Goal: Task Accomplishment & Management: Use online tool/utility

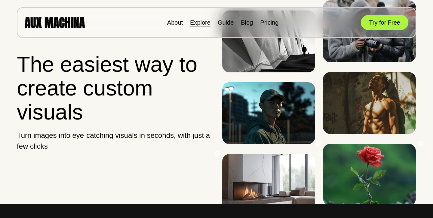
click at [203, 25] on link "Explore" at bounding box center [200, 22] width 20 height 7
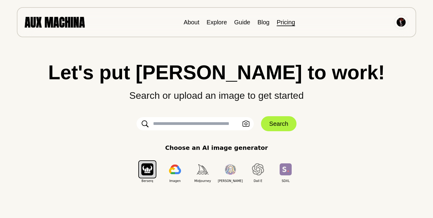
click at [288, 23] on link "Pricing" at bounding box center [286, 22] width 18 height 7
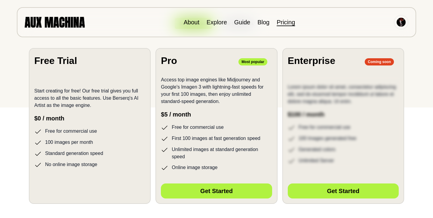
scroll to position [112, 0]
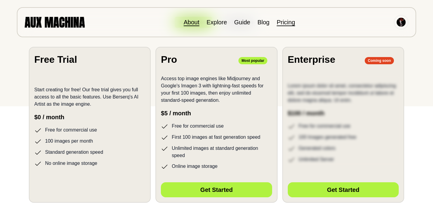
click at [192, 24] on link "About" at bounding box center [192, 22] width 16 height 7
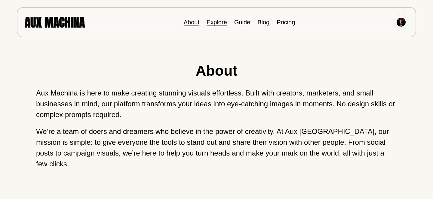
click at [216, 22] on link "Explore" at bounding box center [217, 22] width 20 height 7
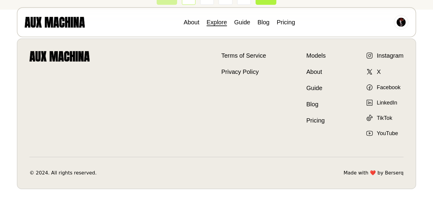
scroll to position [1031, 0]
click at [266, 113] on button "Next" at bounding box center [266, 113] width 21 height 13
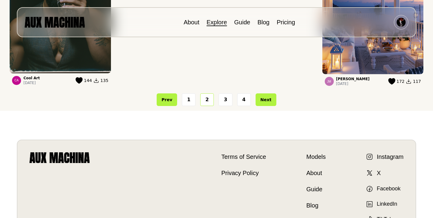
scroll to position [930, 0]
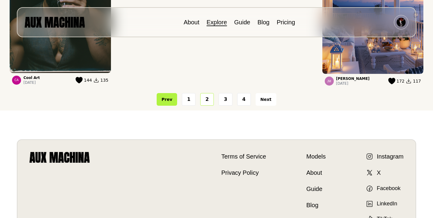
click at [264, 106] on button "Next" at bounding box center [266, 99] width 21 height 13
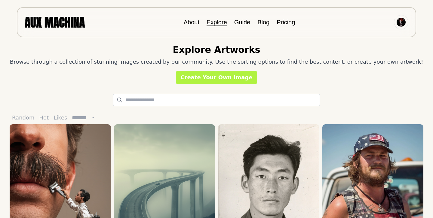
scroll to position [3, 0]
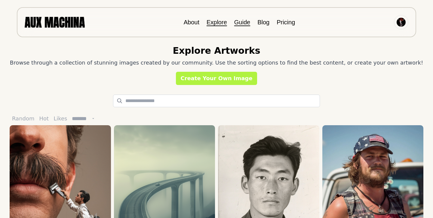
click at [243, 22] on link "Guide" at bounding box center [242, 22] width 16 height 7
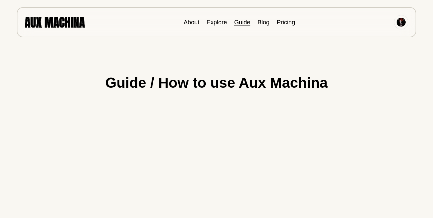
click at [404, 24] on img at bounding box center [401, 22] width 9 height 9
click at [72, 19] on img at bounding box center [55, 22] width 60 height 11
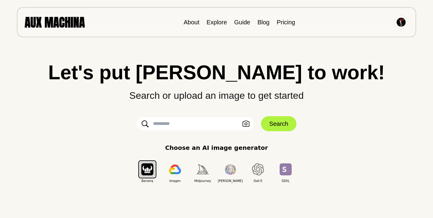
click at [155, 124] on input "text" at bounding box center [195, 123] width 117 height 13
click at [171, 124] on input "*********" at bounding box center [195, 123] width 117 height 13
click at [164, 124] on input "*********" at bounding box center [195, 123] width 117 height 13
click at [170, 124] on input "*********" at bounding box center [195, 123] width 117 height 13
click at [167, 123] on input "*********" at bounding box center [195, 123] width 117 height 13
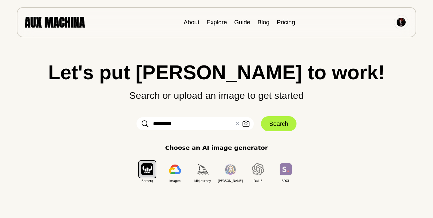
click at [170, 123] on input "*********" at bounding box center [195, 123] width 117 height 13
click at [175, 123] on input "*********" at bounding box center [195, 123] width 117 height 13
click at [170, 125] on input "**********" at bounding box center [195, 123] width 117 height 13
click at [170, 125] on input "******" at bounding box center [195, 123] width 117 height 13
click at [209, 124] on input "**********" at bounding box center [195, 123] width 117 height 13
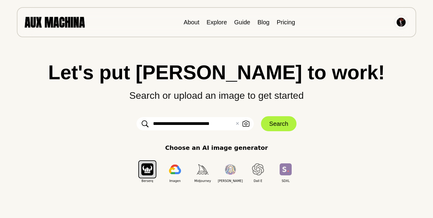
click at [221, 125] on input "**********" at bounding box center [195, 123] width 117 height 13
click at [217, 124] on input "**********" at bounding box center [195, 123] width 117 height 13
click at [232, 123] on input "**********" at bounding box center [195, 123] width 117 height 13
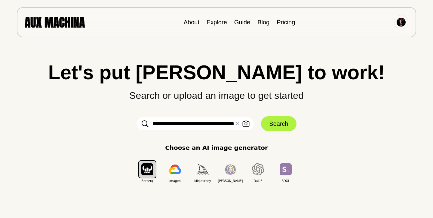
scroll to position [0, 30]
click at [231, 124] on input "**********" at bounding box center [195, 123] width 117 height 13
type input "**********"
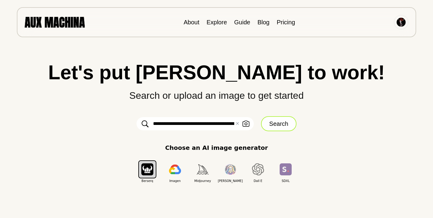
click at [283, 122] on button "Search" at bounding box center [278, 123] width 35 height 15
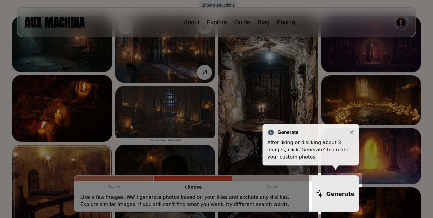
scroll to position [74, 0]
click at [352, 132] on icon "Close" at bounding box center [352, 133] width 4 height 4
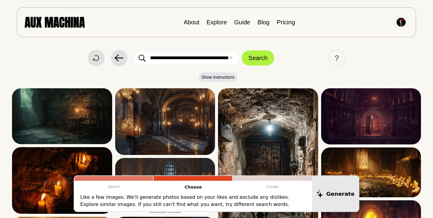
scroll to position [0, 0]
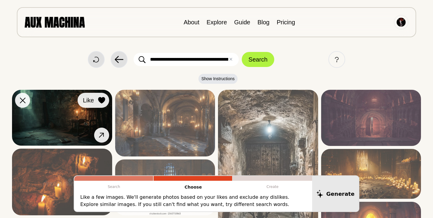
click at [102, 100] on icon at bounding box center [101, 100] width 7 height 7
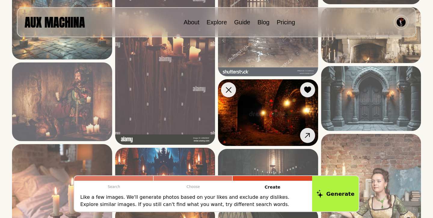
scroll to position [337, 0]
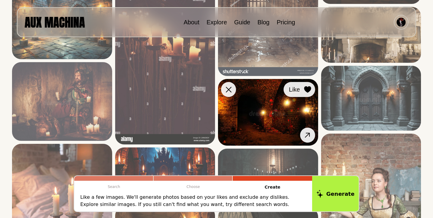
click at [309, 89] on icon at bounding box center [307, 89] width 7 height 7
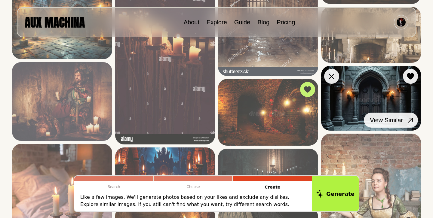
click at [408, 120] on icon at bounding box center [410, 120] width 9 height 9
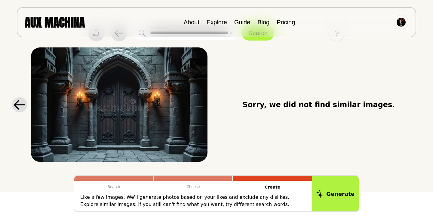
scroll to position [24, 0]
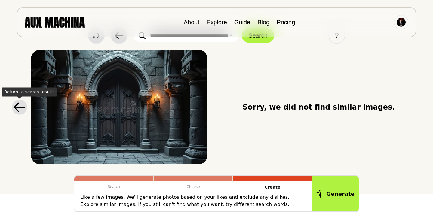
click at [20, 107] on icon at bounding box center [19, 107] width 11 height 9
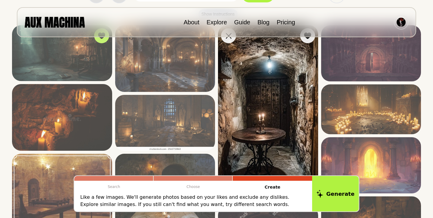
scroll to position [0, 0]
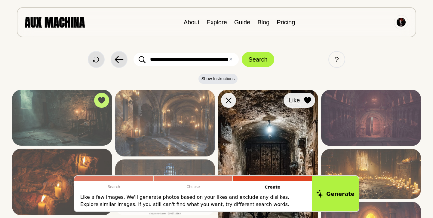
click at [306, 99] on icon at bounding box center [307, 100] width 7 height 7
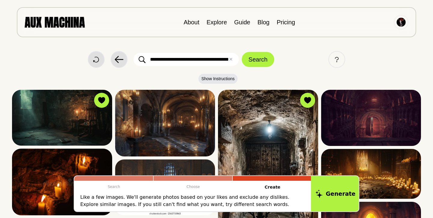
click at [337, 192] on button "Generate" at bounding box center [335, 193] width 49 height 37
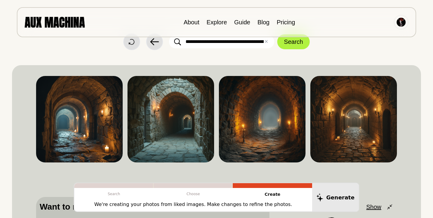
scroll to position [17, 0]
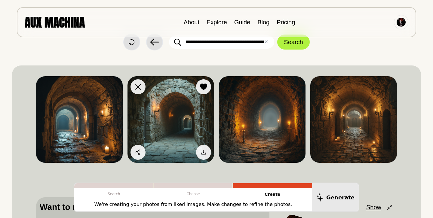
drag, startPoint x: 189, startPoint y: 118, endPoint x: 196, endPoint y: 110, distance: 11.3
click at [204, 155] on icon at bounding box center [204, 152] width 6 height 6
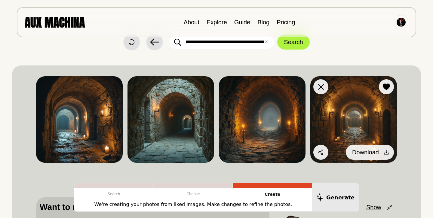
click at [386, 154] on icon at bounding box center [386, 152] width 6 height 6
click at [386, 152] on icon at bounding box center [386, 152] width 5 height 5
click at [386, 151] on icon at bounding box center [386, 152] width 5 height 5
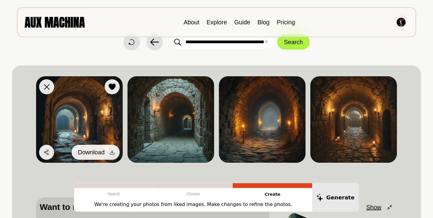
click at [112, 152] on icon at bounding box center [112, 152] width 5 height 5
click at [112, 151] on icon at bounding box center [112, 152] width 5 height 5
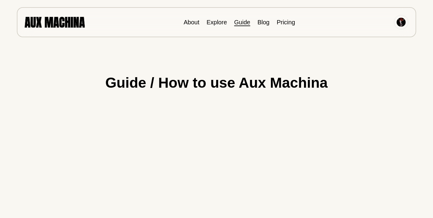
click at [34, 2] on header "About Explore Guide Blog Pricing" at bounding box center [216, 18] width 433 height 37
click at [251, 39] on div at bounding box center [216, 25] width 409 height 51
click at [67, 21] on img at bounding box center [55, 22] width 60 height 11
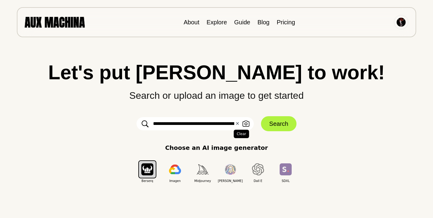
click at [237, 123] on button "✕ Clear" at bounding box center [237, 123] width 4 height 7
paste input "**********"
type input "**********"
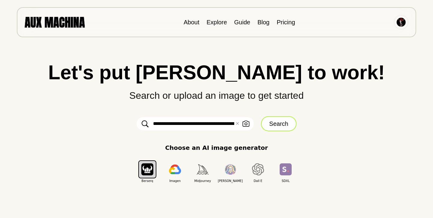
click at [271, 126] on button "Search" at bounding box center [278, 123] width 35 height 15
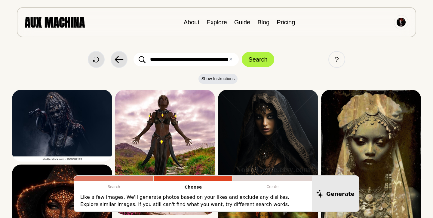
drag, startPoint x: 196, startPoint y: 59, endPoint x: 189, endPoint y: 59, distance: 7.2
click at [189, 59] on input "**********" at bounding box center [186, 59] width 105 height 13
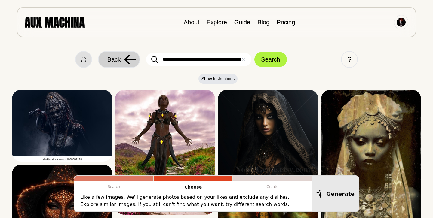
type input "**********"
click at [126, 61] on icon at bounding box center [129, 59] width 11 height 9
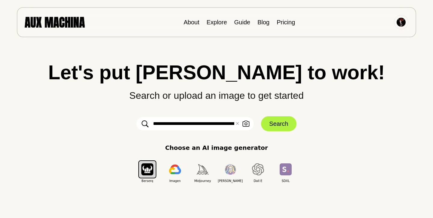
click at [195, 124] on input "**********" at bounding box center [195, 123] width 117 height 13
type input "**********"
click at [278, 122] on button "Search" at bounding box center [278, 123] width 35 height 15
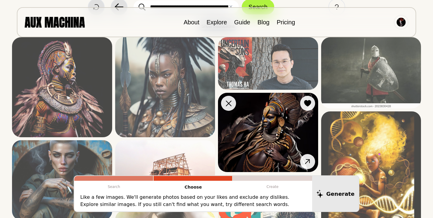
scroll to position [51, 0]
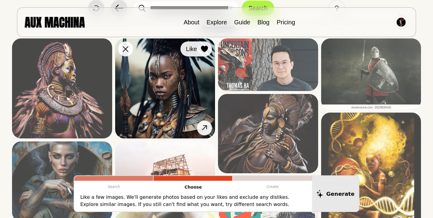
click at [202, 48] on icon at bounding box center [204, 49] width 7 height 7
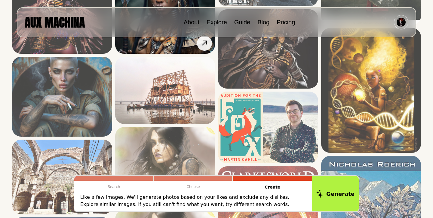
scroll to position [137, 0]
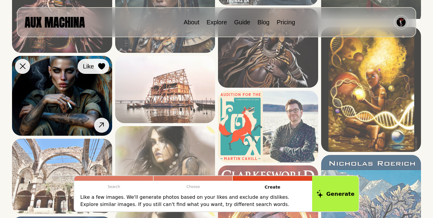
click at [103, 65] on icon at bounding box center [101, 66] width 7 height 7
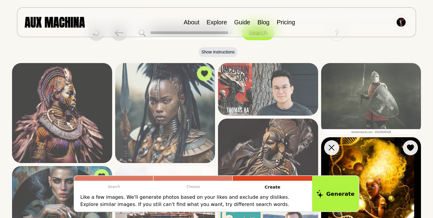
scroll to position [24, 0]
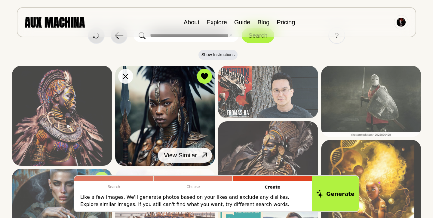
click at [203, 155] on icon at bounding box center [204, 155] width 9 height 9
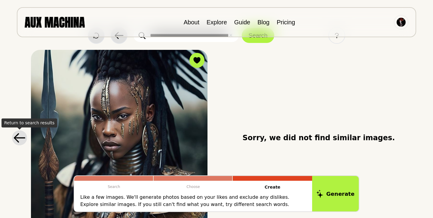
click at [16, 139] on icon at bounding box center [20, 138] width 12 height 10
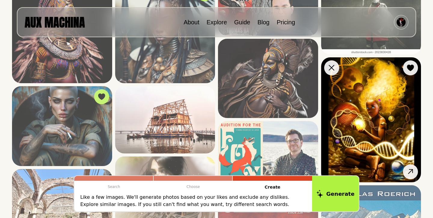
scroll to position [108, 0]
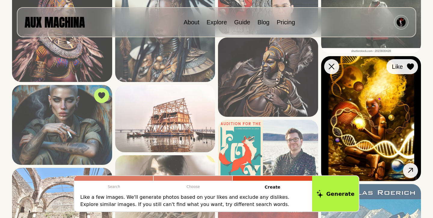
click at [411, 66] on icon at bounding box center [410, 66] width 7 height 7
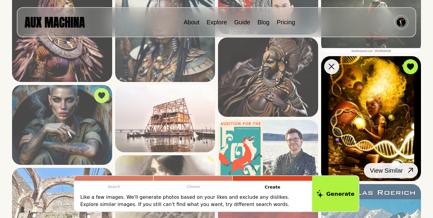
click at [408, 173] on icon at bounding box center [410, 170] width 9 height 9
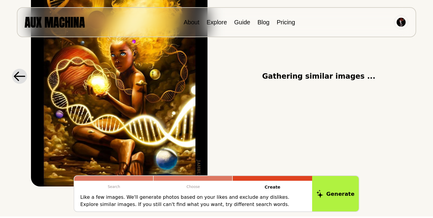
scroll to position [95, 0]
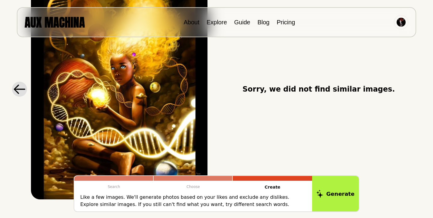
click at [16, 90] on icon at bounding box center [20, 89] width 12 height 10
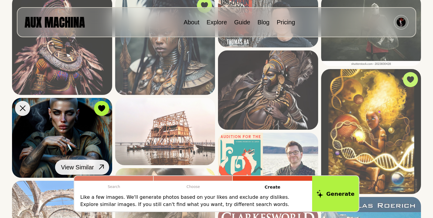
click at [101, 167] on icon at bounding box center [101, 167] width 9 height 9
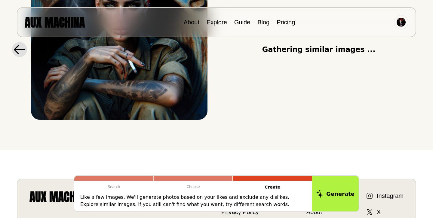
scroll to position [82, 0]
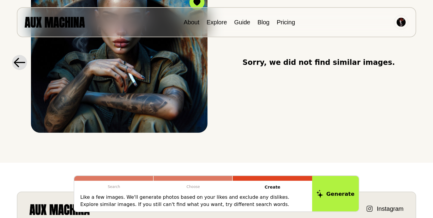
click at [20, 61] on icon at bounding box center [20, 63] width 12 height 10
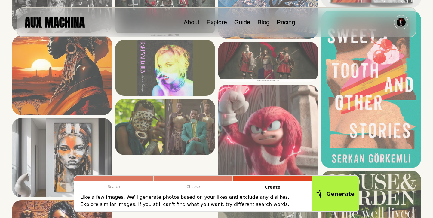
scroll to position [505, 0]
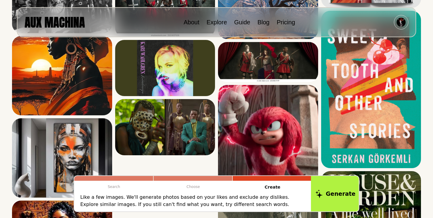
click at [333, 198] on button "Generate" at bounding box center [335, 193] width 49 height 37
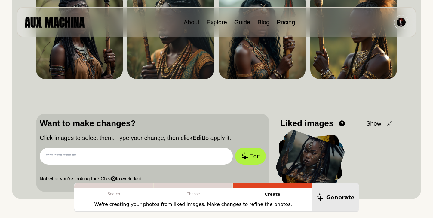
scroll to position [102, 0]
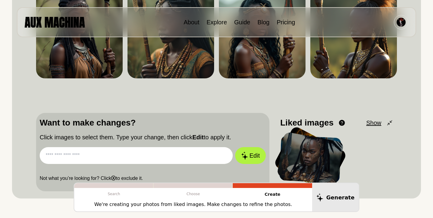
click at [62, 157] on input "text" at bounding box center [136, 155] width 193 height 17
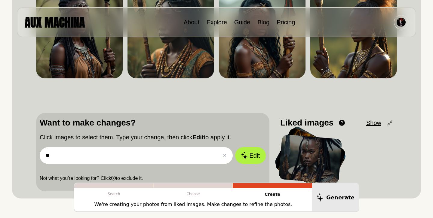
type input "*"
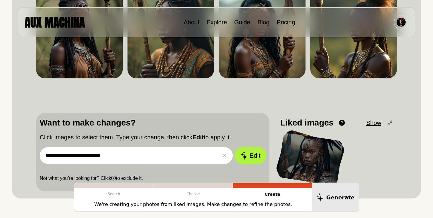
type input "**********"
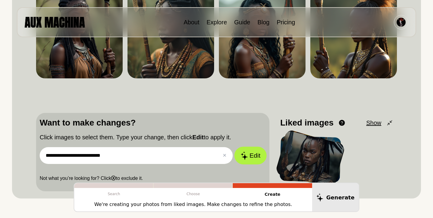
click at [253, 155] on button "Edit" at bounding box center [250, 156] width 32 height 18
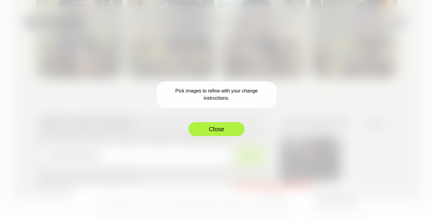
click at [214, 131] on button "Close" at bounding box center [216, 129] width 57 height 15
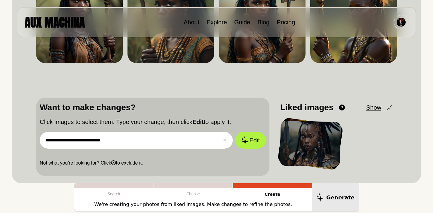
scroll to position [117, 0]
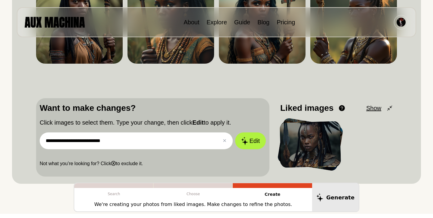
drag, startPoint x: 107, startPoint y: 141, endPoint x: 43, endPoint y: 139, distance: 63.8
click at [43, 139] on input "**********" at bounding box center [136, 141] width 193 height 17
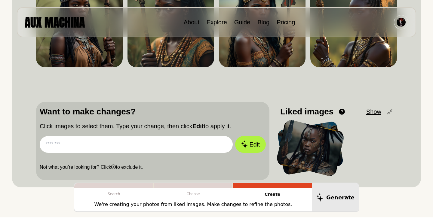
scroll to position [114, 0]
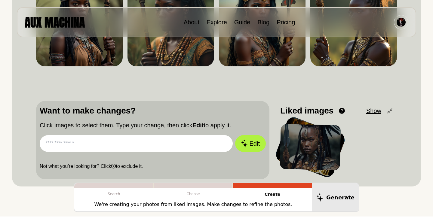
click at [381, 196] on div "Search Choose Create We're creating your photos from liked images. Make changes…" at bounding box center [216, 197] width 361 height 29
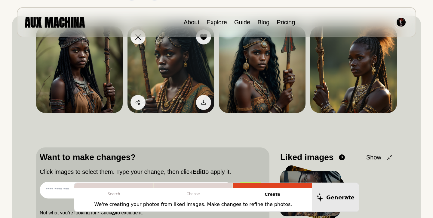
scroll to position [69, 0]
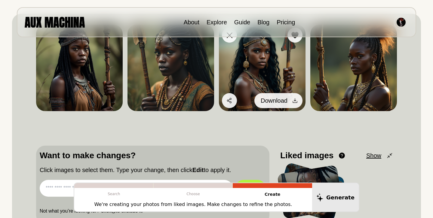
click at [285, 100] on span "Download" at bounding box center [274, 100] width 27 height 9
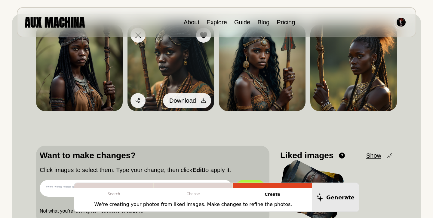
click at [185, 99] on span "Download" at bounding box center [182, 100] width 27 height 9
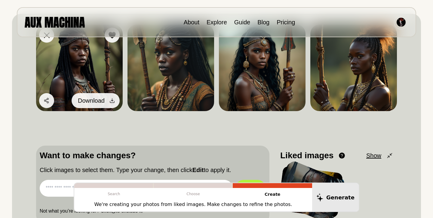
click at [96, 99] on span "Download" at bounding box center [91, 100] width 27 height 9
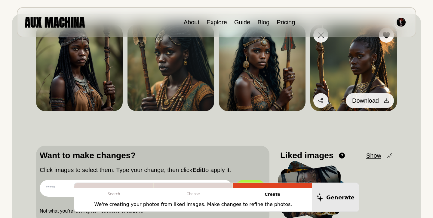
click at [366, 100] on span "Download" at bounding box center [365, 100] width 27 height 9
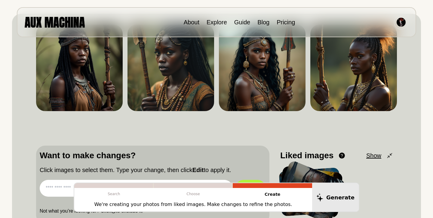
click at [301, 11] on div "About Explore Guide Blog Pricing" at bounding box center [216, 22] width 399 height 30
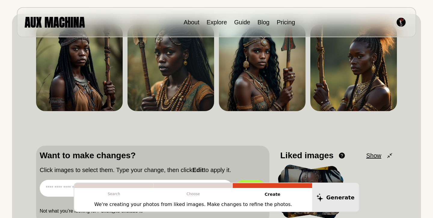
click at [103, 129] on div "Dislike Like Share Download Dislike Like Share Download Dislike Like Share Down…" at bounding box center [216, 122] width 361 height 203
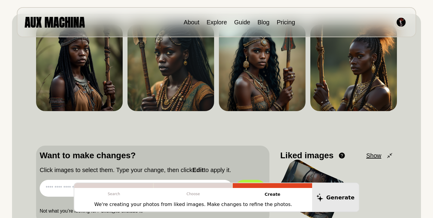
click at [37, 26] on img at bounding box center [55, 22] width 60 height 11
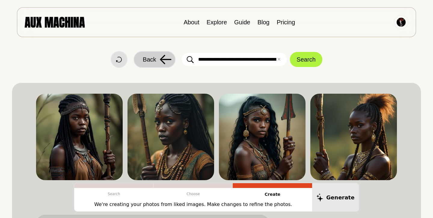
click at [155, 59] on span "Back" at bounding box center [149, 59] width 13 height 9
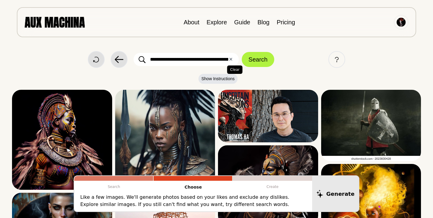
click at [230, 60] on button "✕ Clear" at bounding box center [231, 59] width 4 height 7
paste input "**********"
type input "**********"
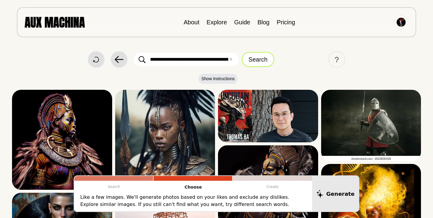
click at [262, 59] on button "Search" at bounding box center [258, 59] width 32 height 15
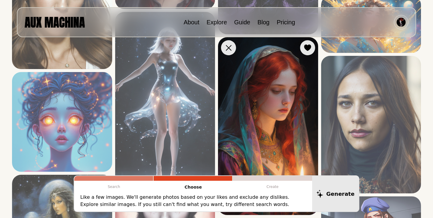
scroll to position [858, 0]
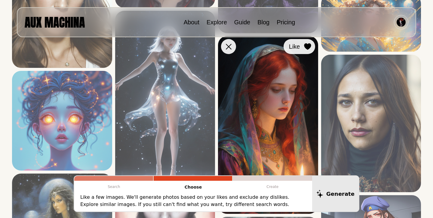
click at [309, 43] on div at bounding box center [307, 46] width 9 height 9
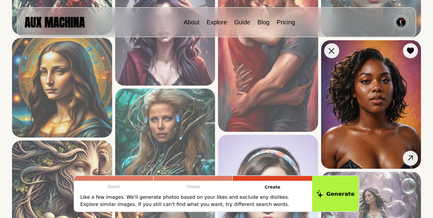
scroll to position [338, 0]
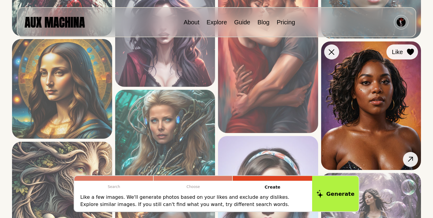
click at [410, 52] on icon at bounding box center [410, 52] width 7 height 7
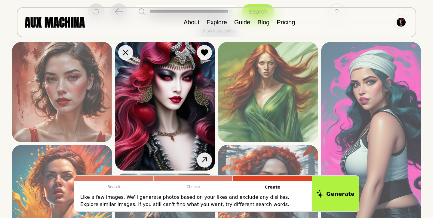
scroll to position [47, 0]
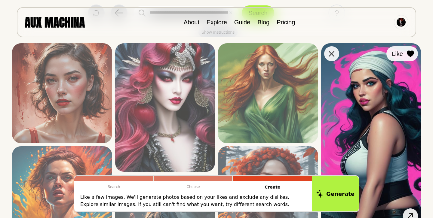
click at [406, 58] on div at bounding box center [410, 53] width 9 height 9
click at [409, 54] on icon at bounding box center [410, 54] width 7 height 7
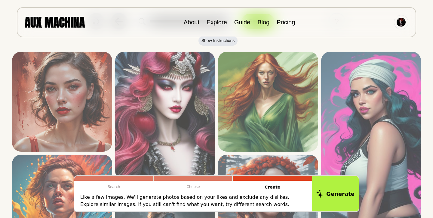
scroll to position [40, 0]
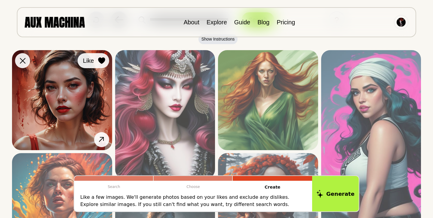
click at [100, 62] on icon at bounding box center [101, 60] width 7 height 7
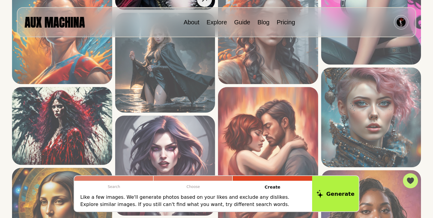
scroll to position [209, 0]
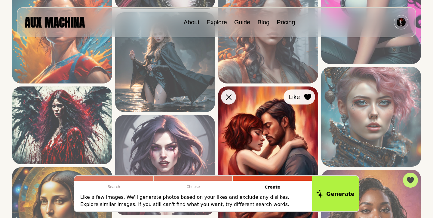
click at [306, 97] on icon at bounding box center [307, 97] width 7 height 7
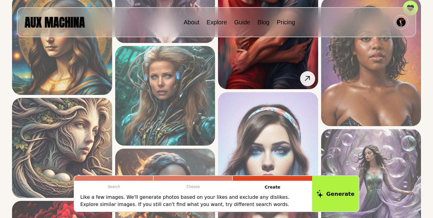
scroll to position [384, 0]
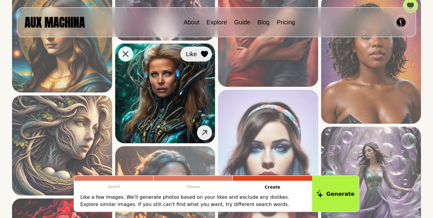
click at [203, 54] on icon at bounding box center [204, 54] width 7 height 7
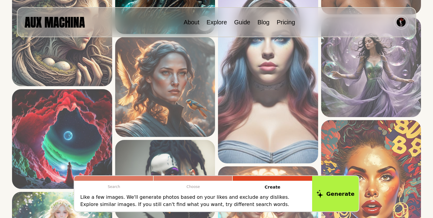
scroll to position [495, 0]
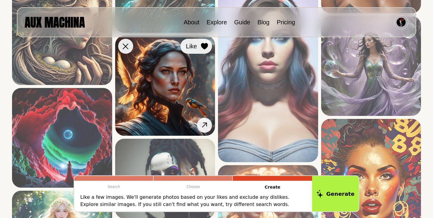
click at [202, 45] on icon at bounding box center [204, 46] width 7 height 7
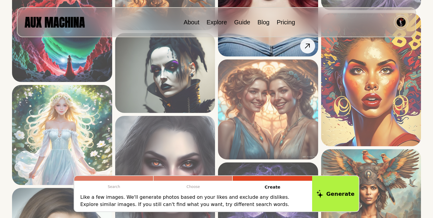
scroll to position [602, 0]
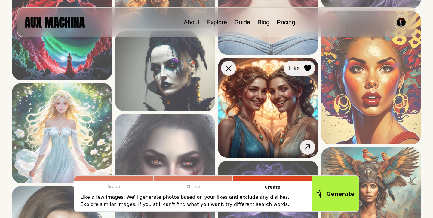
click at [307, 68] on icon at bounding box center [307, 68] width 7 height 7
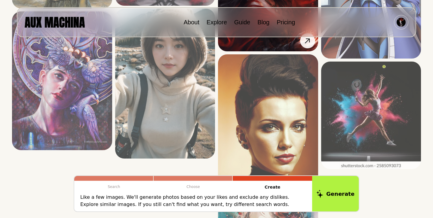
scroll to position [1124, 0]
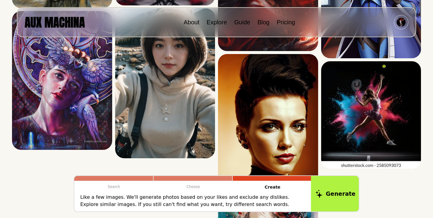
click at [333, 192] on button "Generate" at bounding box center [335, 193] width 49 height 37
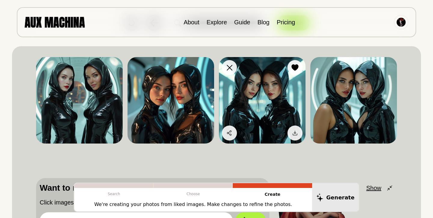
scroll to position [37, 0]
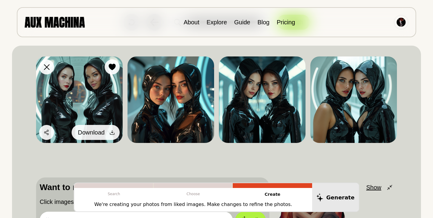
click at [100, 131] on span "Download" at bounding box center [91, 132] width 27 height 9
click at [100, 132] on span "Download" at bounding box center [91, 132] width 27 height 9
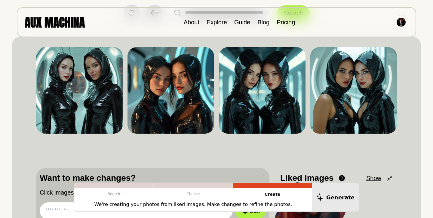
scroll to position [48, 0]
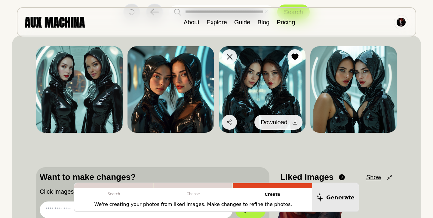
click at [278, 122] on span "Download" at bounding box center [274, 122] width 27 height 9
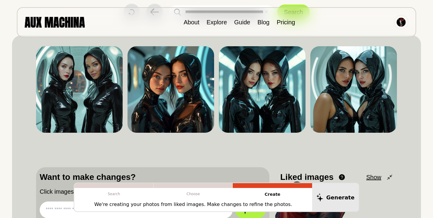
click at [388, 143] on div "Dislike Like Share Download Dislike Like Share Download Dislike Like Share Down…" at bounding box center [216, 144] width 361 height 203
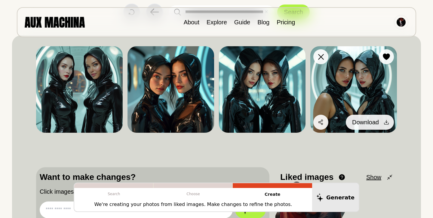
click at [383, 122] on div at bounding box center [386, 122] width 9 height 9
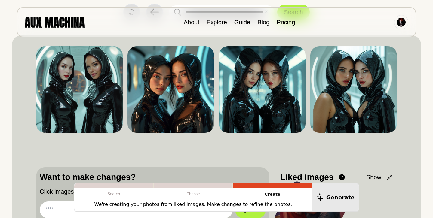
click at [113, 22] on div "About Explore Guide Blog Pricing" at bounding box center [216, 22] width 399 height 30
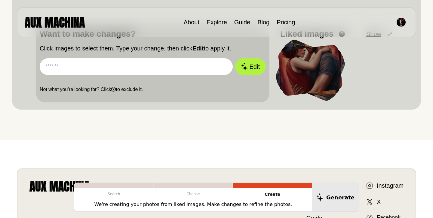
scroll to position [191, 0]
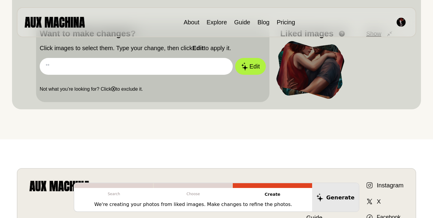
click at [63, 69] on input "text" at bounding box center [136, 66] width 193 height 17
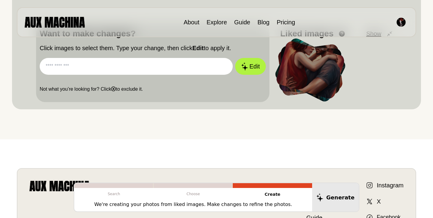
paste input "**********"
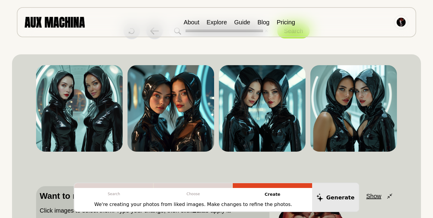
scroll to position [0, 0]
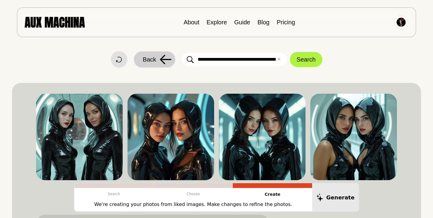
type input "**********"
click at [154, 61] on span "Back" at bounding box center [149, 59] width 13 height 9
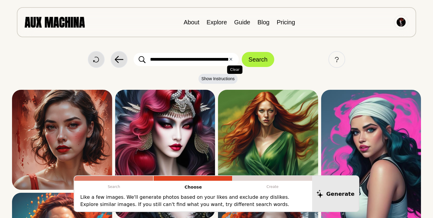
click at [230, 60] on button "✕ Clear" at bounding box center [231, 59] width 4 height 7
paste input "**********"
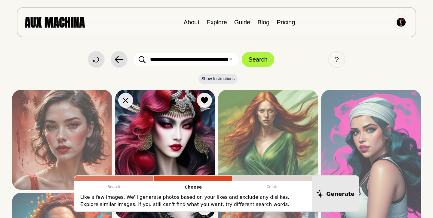
scroll to position [0, 419]
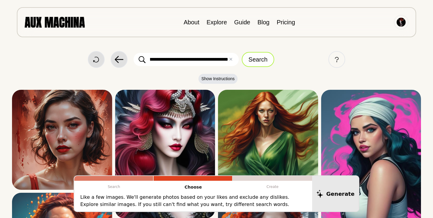
type input "**********"
click at [260, 59] on button "Search" at bounding box center [258, 59] width 32 height 15
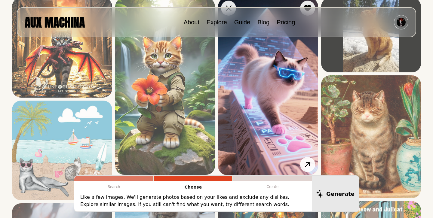
scroll to position [102, 0]
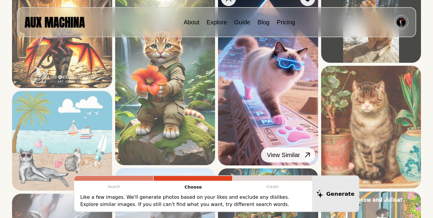
click at [305, 158] on icon at bounding box center [307, 155] width 9 height 9
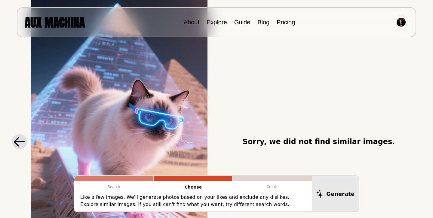
click at [16, 142] on icon at bounding box center [19, 141] width 11 height 9
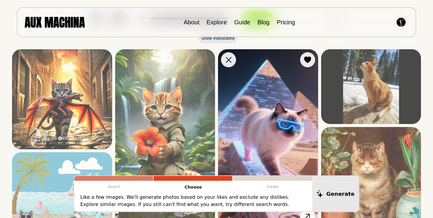
scroll to position [40, 0]
click at [306, 61] on icon at bounding box center [307, 60] width 7 height 7
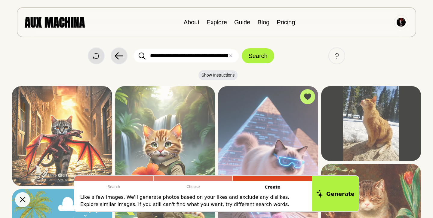
scroll to position [0, 0]
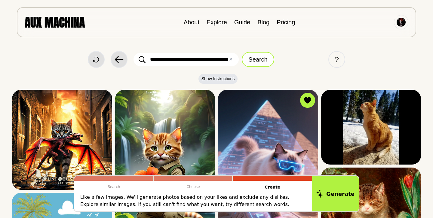
click at [258, 60] on button "Search" at bounding box center [258, 59] width 32 height 15
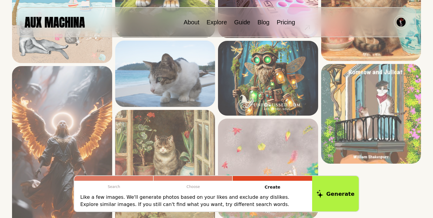
scroll to position [229, 0]
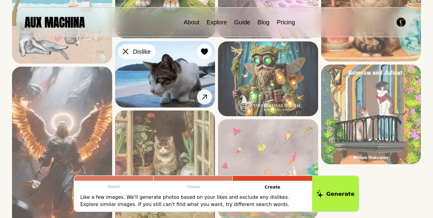
click at [124, 51] on icon at bounding box center [126, 52] width 6 height 6
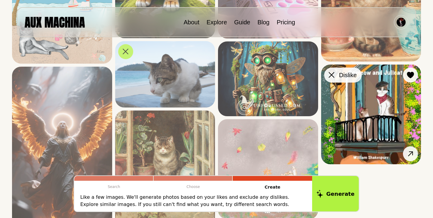
click at [329, 77] on icon at bounding box center [332, 75] width 6 height 6
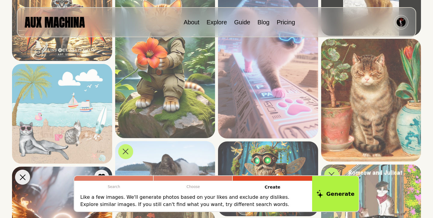
scroll to position [126, 0]
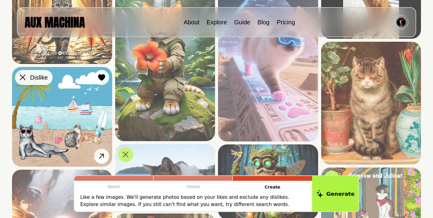
click at [22, 75] on icon at bounding box center [23, 78] width 6 height 6
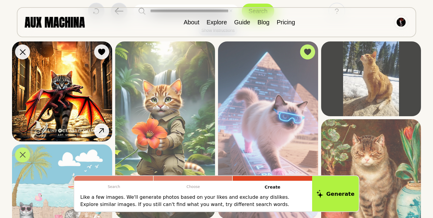
scroll to position [48, 0]
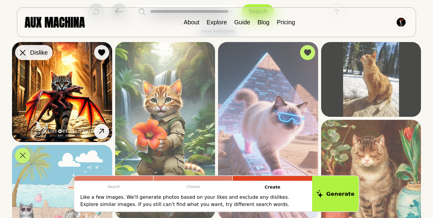
click at [24, 53] on icon at bounding box center [23, 53] width 6 height 6
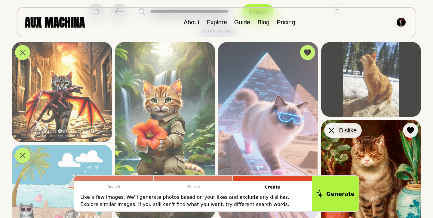
click at [333, 131] on icon at bounding box center [332, 131] width 6 height 6
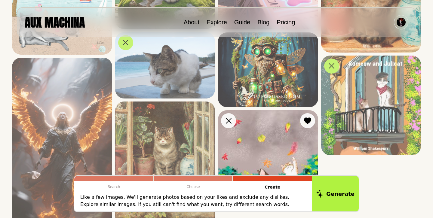
scroll to position [239, 0]
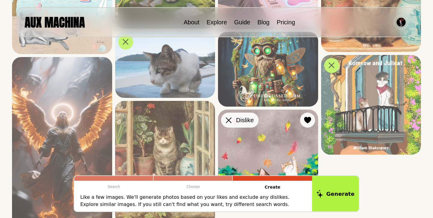
click at [229, 119] on icon at bounding box center [229, 121] width 6 height 6
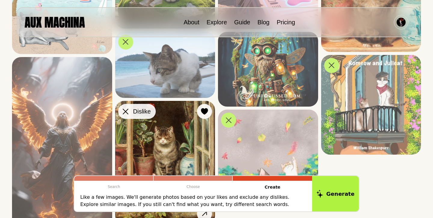
click at [128, 113] on icon at bounding box center [126, 112] width 6 height 6
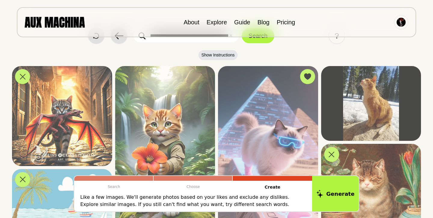
scroll to position [23, 0]
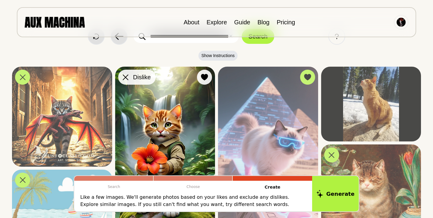
click at [126, 75] on icon at bounding box center [126, 78] width 6 height 6
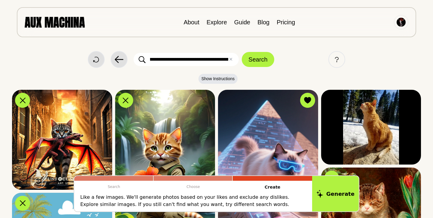
scroll to position [0, 0]
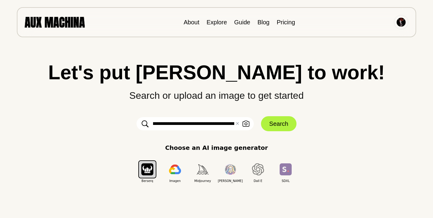
scroll to position [0, 103]
click at [189, 122] on input "**********" at bounding box center [195, 123] width 117 height 13
type input "**********"
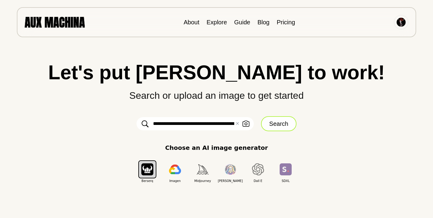
click at [275, 125] on button "Search" at bounding box center [278, 123] width 35 height 15
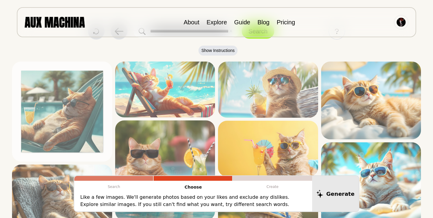
scroll to position [28, 0]
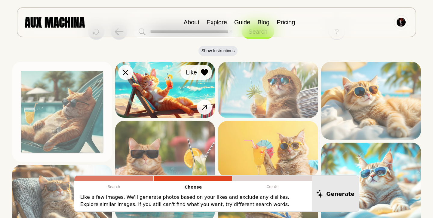
click at [203, 72] on icon at bounding box center [204, 72] width 7 height 7
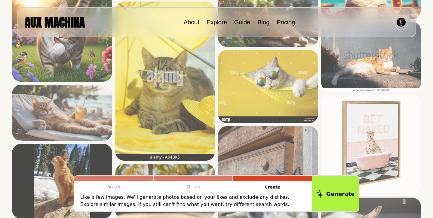
scroll to position [449, 0]
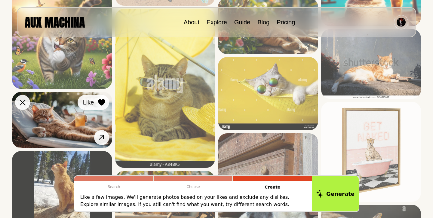
click at [103, 103] on icon at bounding box center [101, 102] width 7 height 7
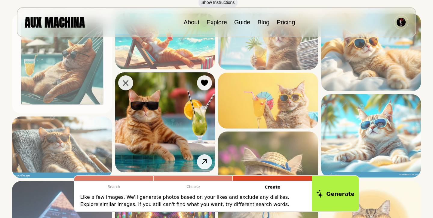
scroll to position [81, 0]
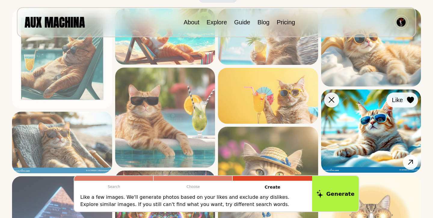
click at [410, 100] on icon at bounding box center [410, 100] width 7 height 7
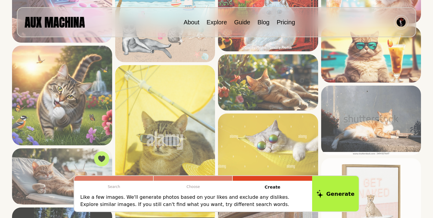
scroll to position [392, 0]
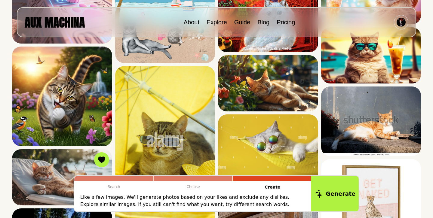
click at [343, 194] on button "Generate" at bounding box center [335, 193] width 49 height 37
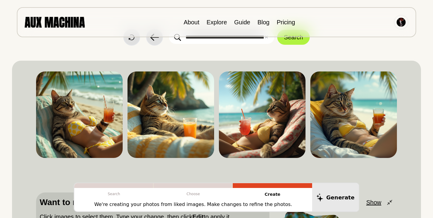
scroll to position [0, 0]
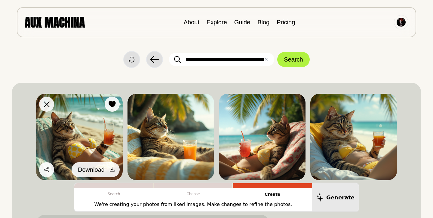
click at [92, 170] on span "Download" at bounding box center [91, 169] width 27 height 9
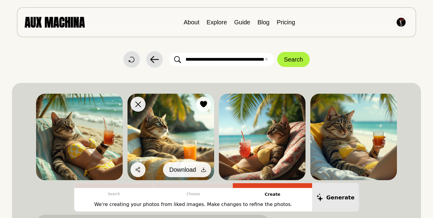
click at [189, 170] on span "Download" at bounding box center [182, 169] width 27 height 9
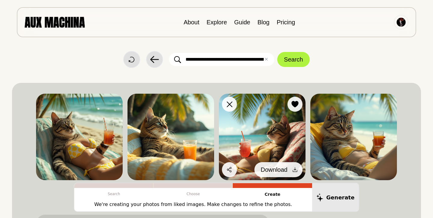
click at [273, 171] on span "Download" at bounding box center [274, 169] width 27 height 9
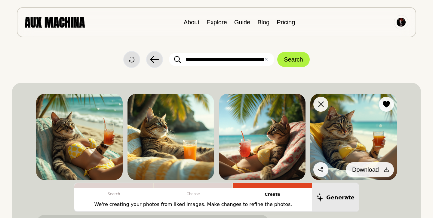
click at [363, 170] on span "Download" at bounding box center [365, 169] width 27 height 9
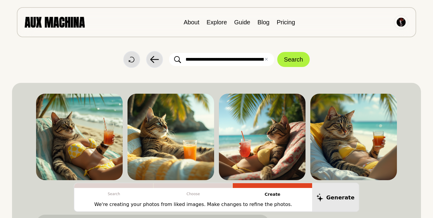
click at [83, 56] on div "**********" at bounding box center [216, 59] width 409 height 17
click at [80, 64] on div "**********" at bounding box center [216, 59] width 409 height 17
click at [94, 56] on div "**********" at bounding box center [216, 59] width 409 height 17
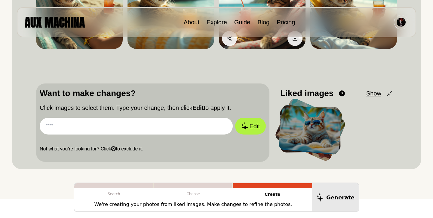
scroll to position [132, 0]
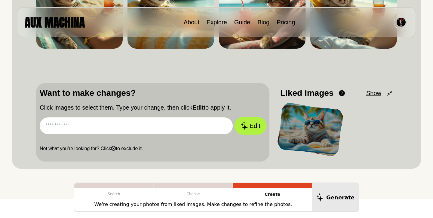
click at [253, 127] on button "Edit" at bounding box center [250, 126] width 32 height 18
type input "**********"
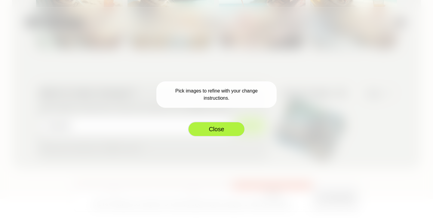
click at [217, 128] on button "Close" at bounding box center [216, 129] width 57 height 15
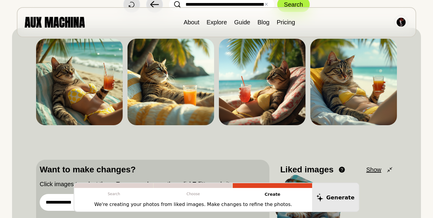
scroll to position [56, 0]
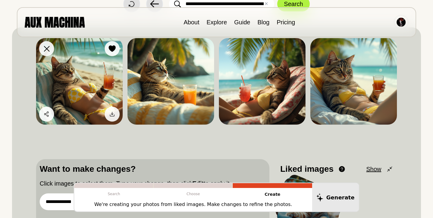
click at [75, 78] on img at bounding box center [79, 81] width 87 height 87
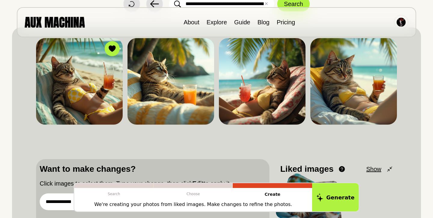
click at [59, 198] on div "Search Choose Create We're creating your photos from liked images. Make changes…" at bounding box center [216, 197] width 361 height 29
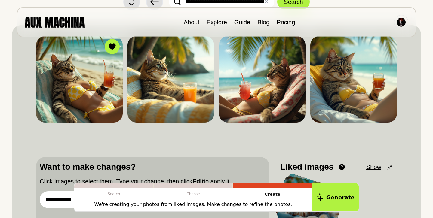
scroll to position [59, 0]
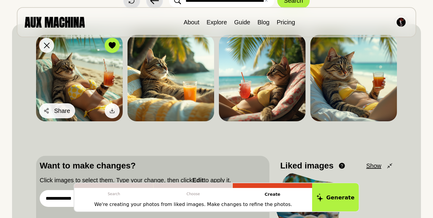
click at [46, 110] on icon at bounding box center [46, 110] width 5 height 5
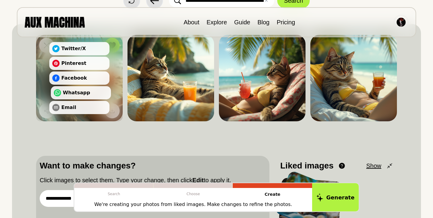
click at [57, 92] on icon at bounding box center [57, 92] width 5 height 5
